Goal: Find specific page/section: Find specific page/section

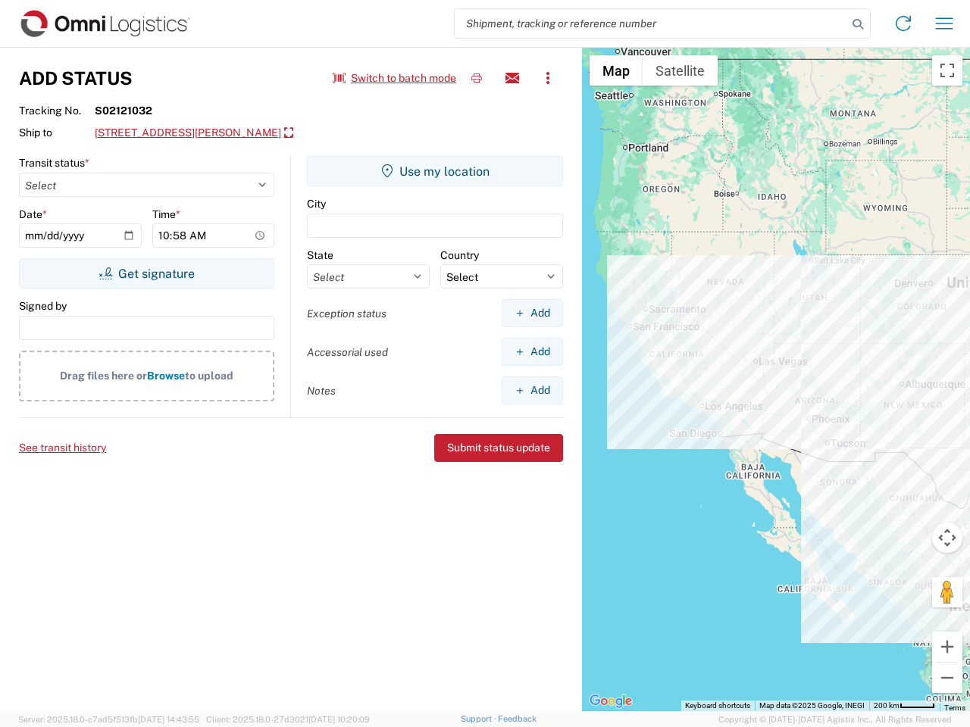
click at [651, 23] on input "search" at bounding box center [651, 23] width 393 height 29
click at [858, 24] on icon at bounding box center [857, 24] width 21 height 21
click at [903, 23] on icon at bounding box center [903, 23] width 24 height 24
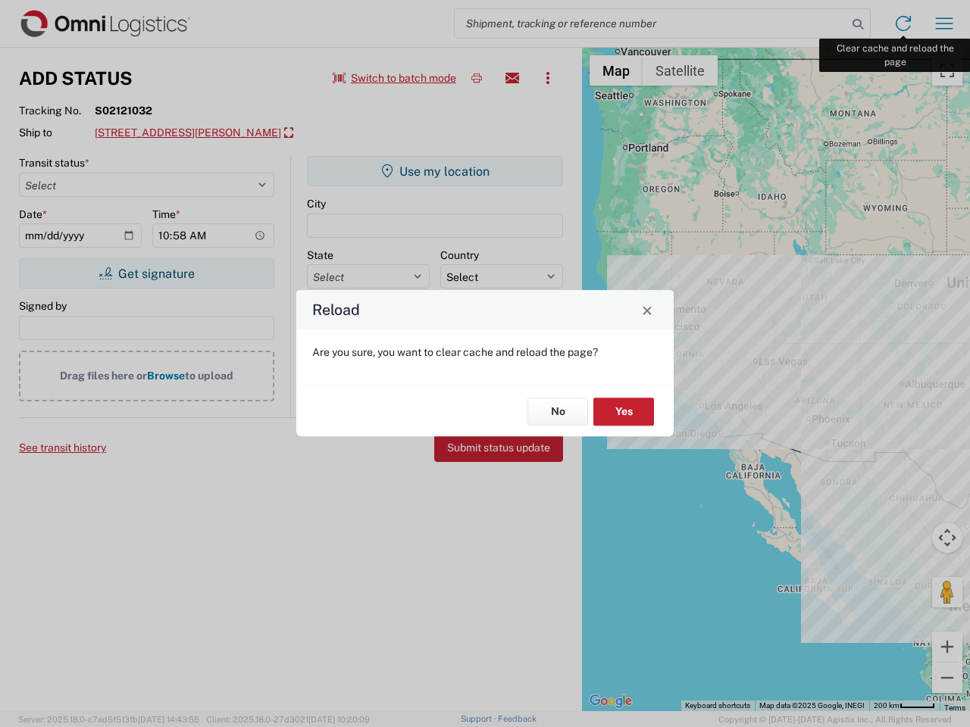
click at [944, 23] on div "Reload Are you sure, you want to clear cache and reload the page? No Yes" at bounding box center [485, 363] width 970 height 727
click at [395, 78] on div "Reload Are you sure, you want to clear cache and reload the page? No Yes" at bounding box center [485, 363] width 970 height 727
click at [477, 78] on div "Reload Are you sure, you want to clear cache and reload the page? No Yes" at bounding box center [485, 363] width 970 height 727
click at [512, 78] on div "Reload Are you sure, you want to clear cache and reload the page? No Yes" at bounding box center [485, 363] width 970 height 727
click at [548, 78] on div "Reload Are you sure, you want to clear cache and reload the page? No Yes" at bounding box center [485, 363] width 970 height 727
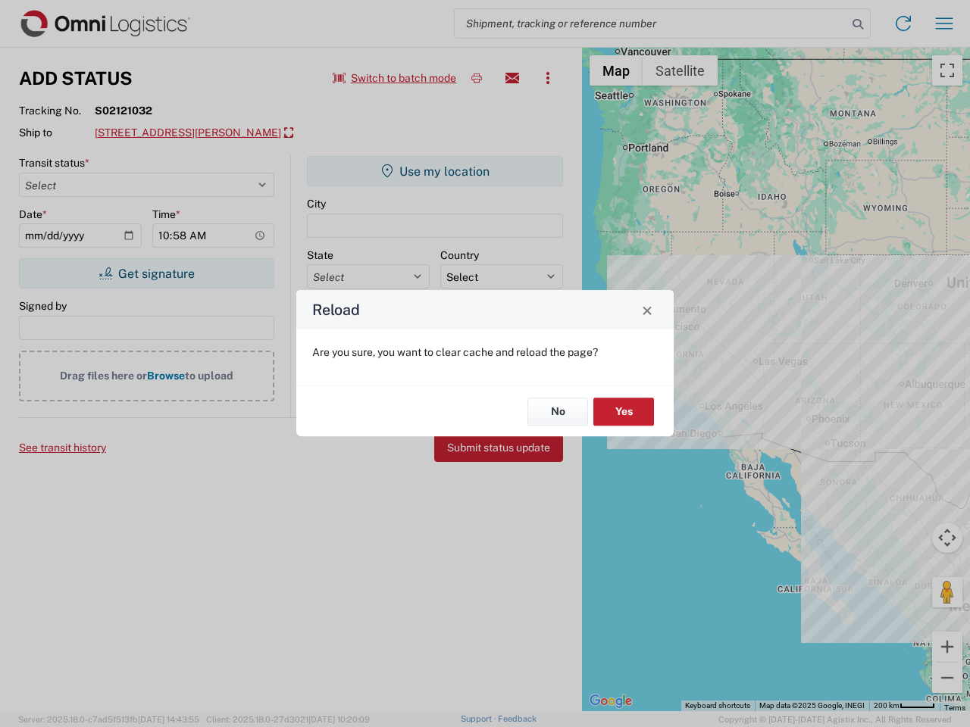
click at [252, 133] on div "Reload Are you sure, you want to clear cache and reload the page? No Yes" at bounding box center [485, 363] width 970 height 727
click at [146, 274] on div "Reload Are you sure, you want to clear cache and reload the page? No Yes" at bounding box center [485, 363] width 970 height 727
